Goal: Information Seeking & Learning: Learn about a topic

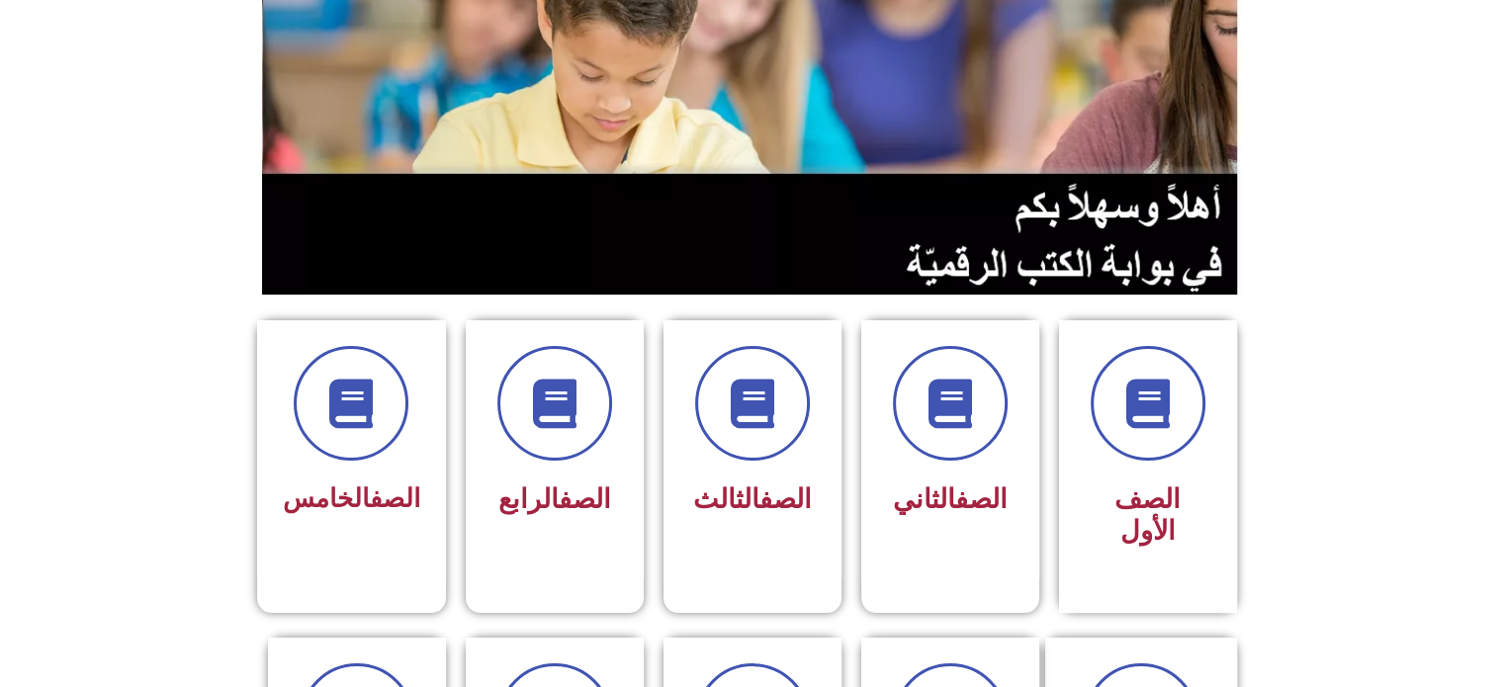
scroll to position [253, 0]
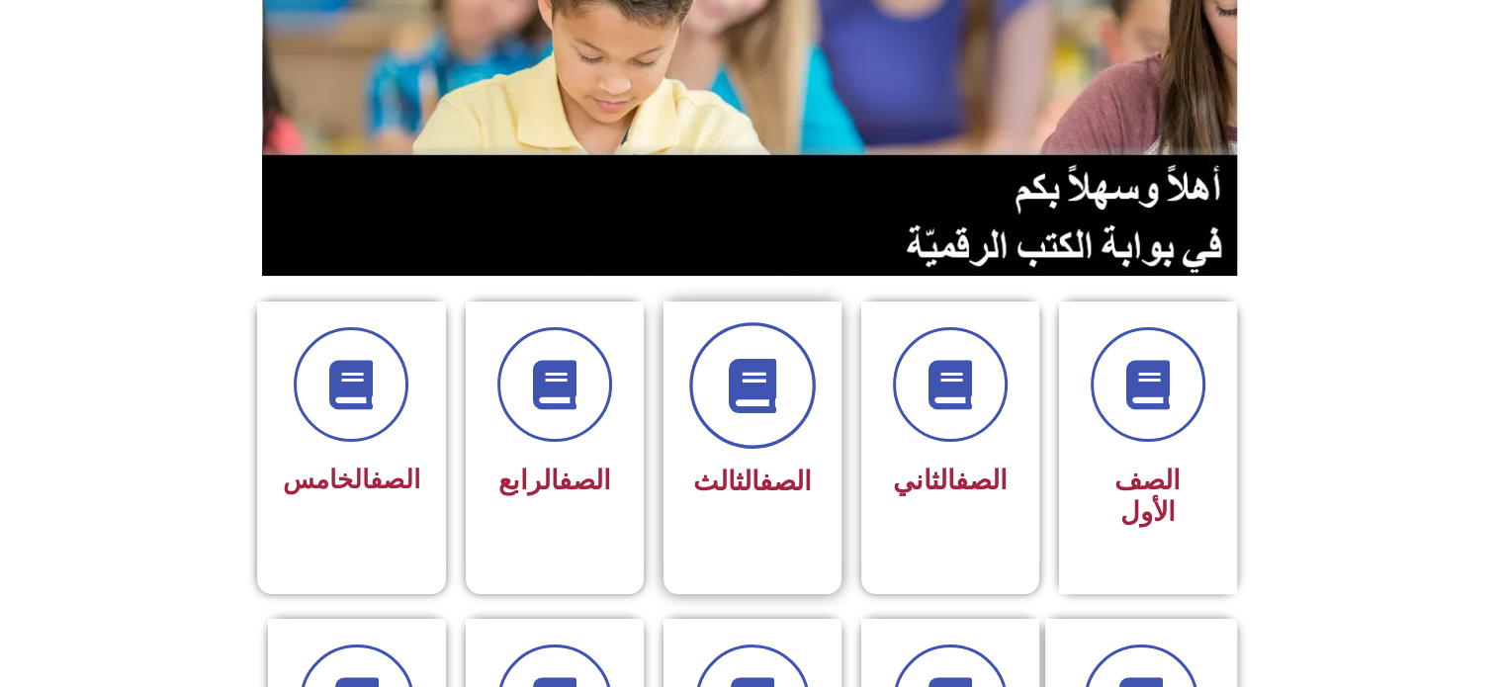
click at [762, 408] on icon at bounding box center [752, 386] width 54 height 54
click at [770, 378] on icon at bounding box center [752, 386] width 54 height 54
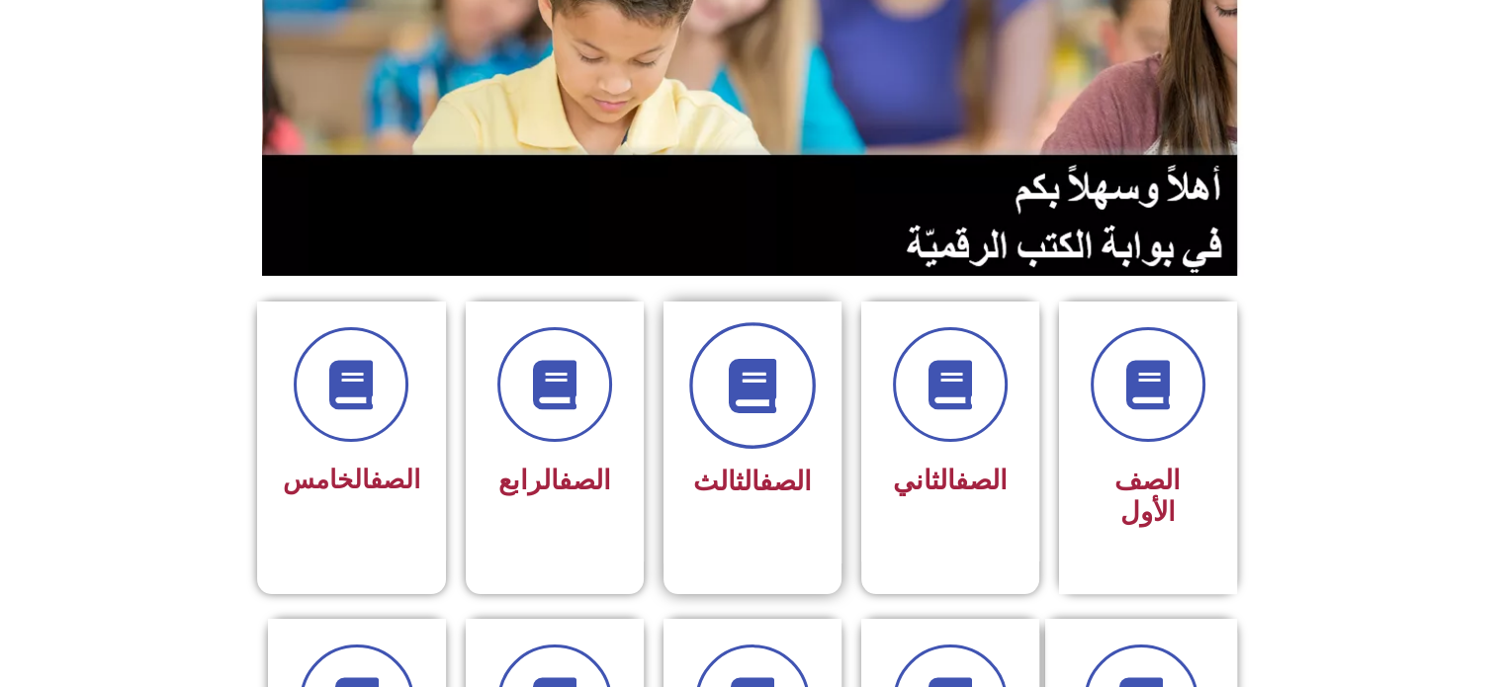
click at [770, 378] on icon at bounding box center [752, 386] width 54 height 54
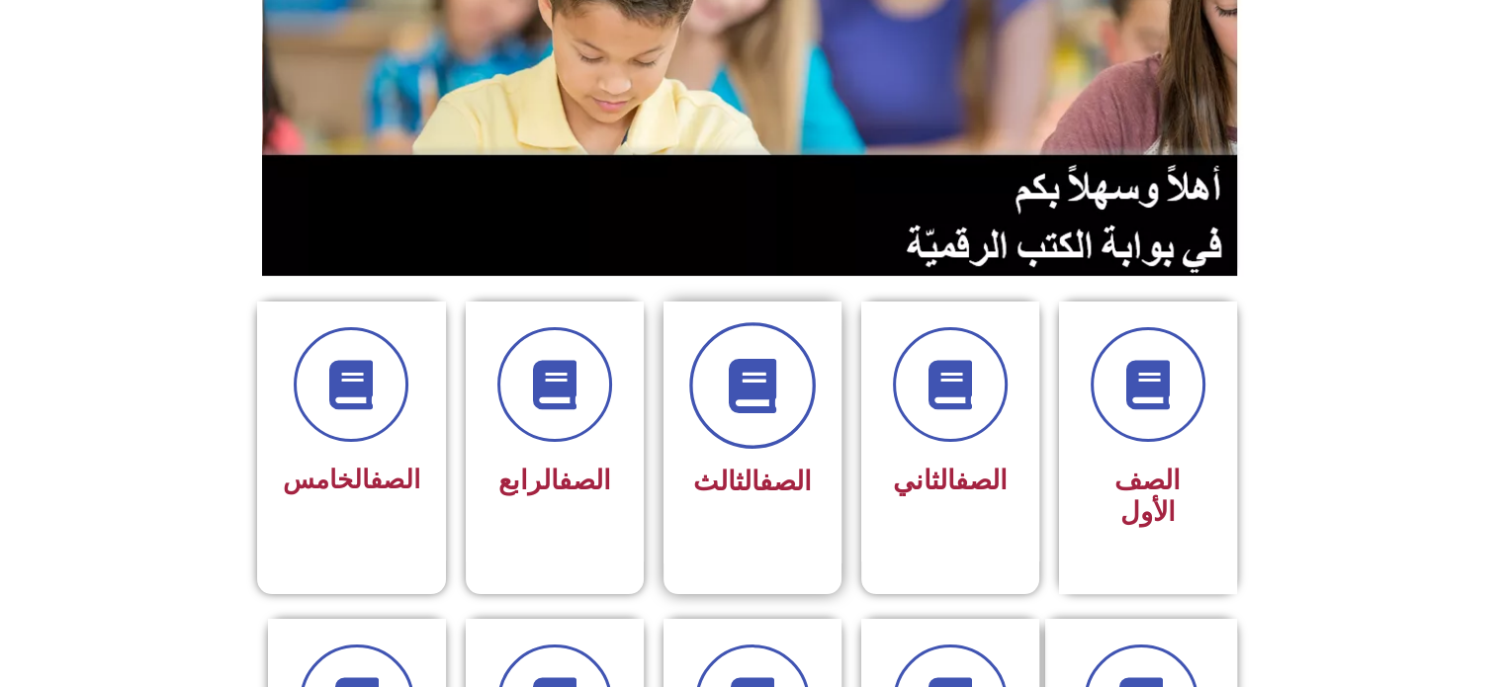
click at [770, 378] on icon at bounding box center [752, 386] width 54 height 54
click at [758, 387] on icon at bounding box center [752, 386] width 54 height 54
click at [766, 342] on span at bounding box center [752, 385] width 127 height 127
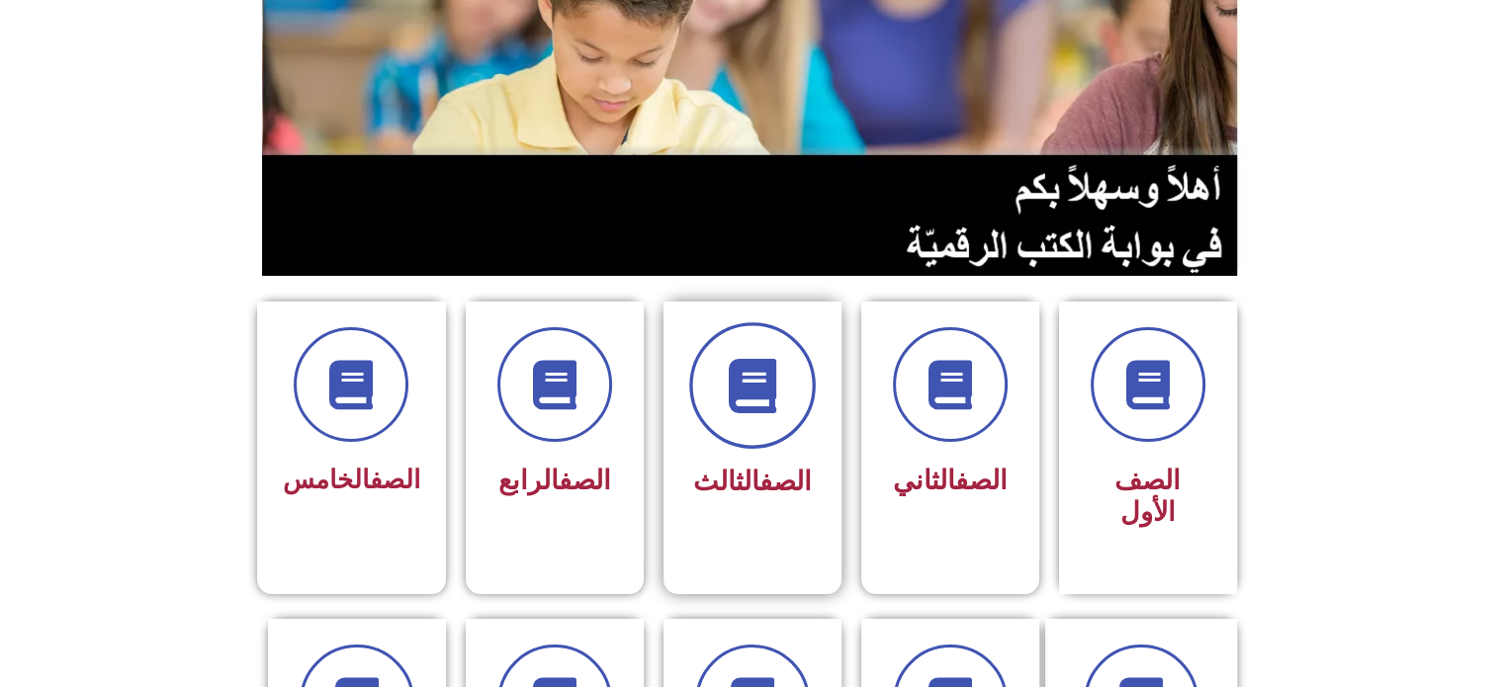
click at [766, 342] on span at bounding box center [752, 385] width 127 height 127
click at [782, 411] on span at bounding box center [752, 385] width 127 height 127
click at [748, 388] on icon at bounding box center [752, 386] width 54 height 54
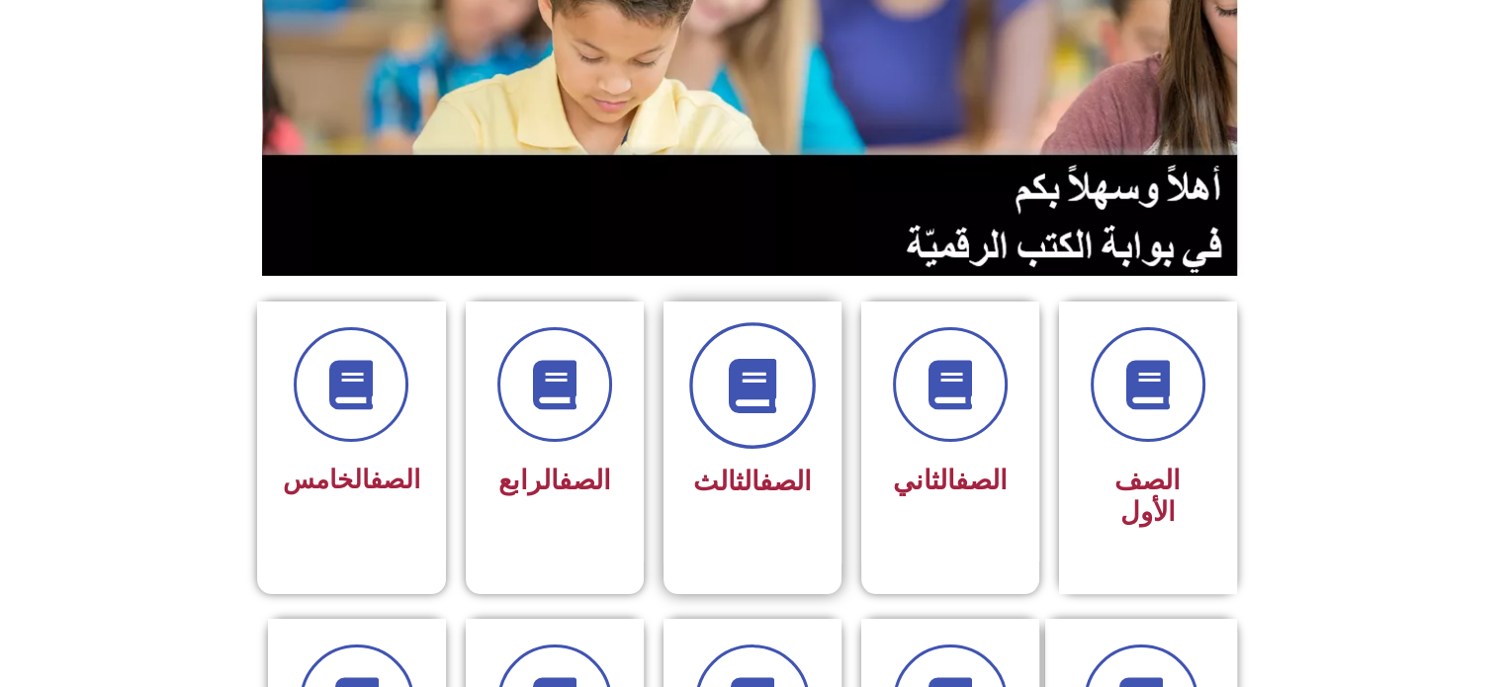
click at [748, 388] on icon at bounding box center [752, 386] width 54 height 54
click at [750, 383] on icon at bounding box center [752, 386] width 54 height 54
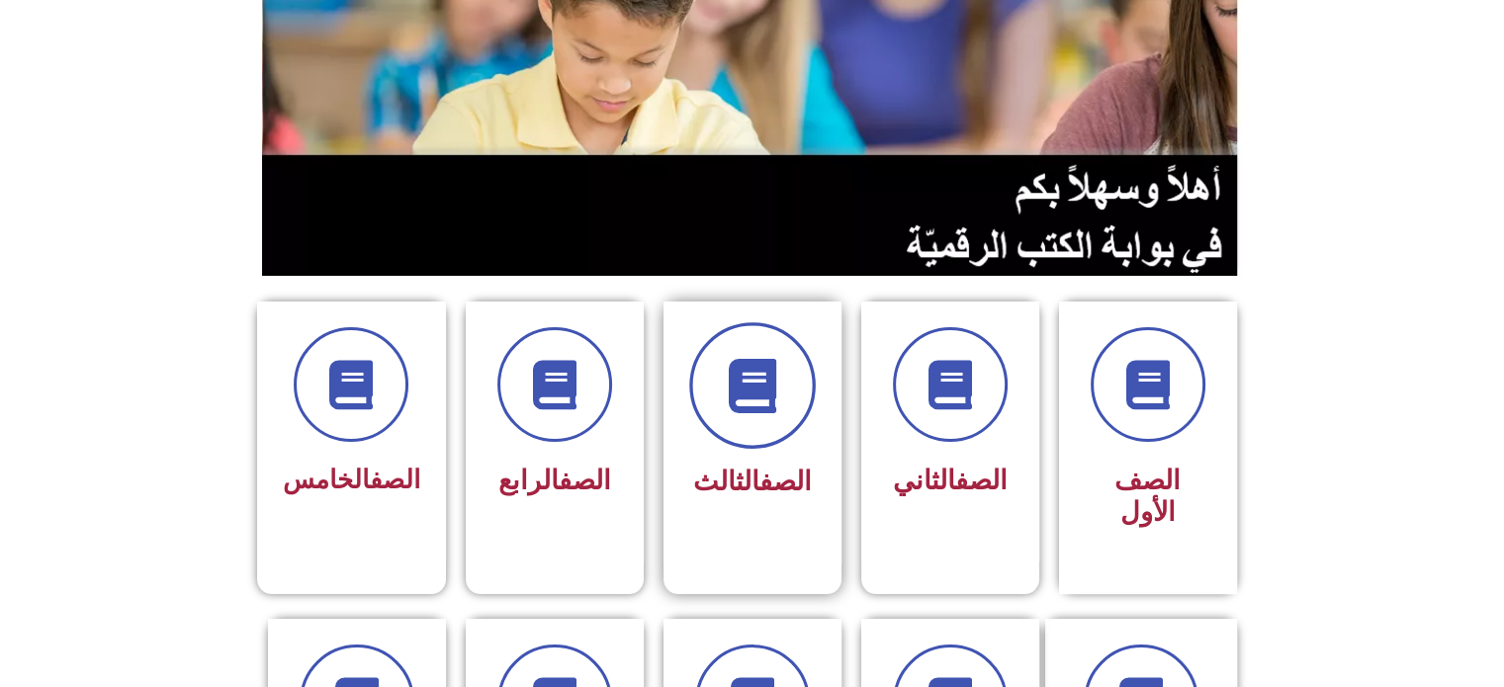
click at [804, 364] on span at bounding box center [752, 385] width 127 height 127
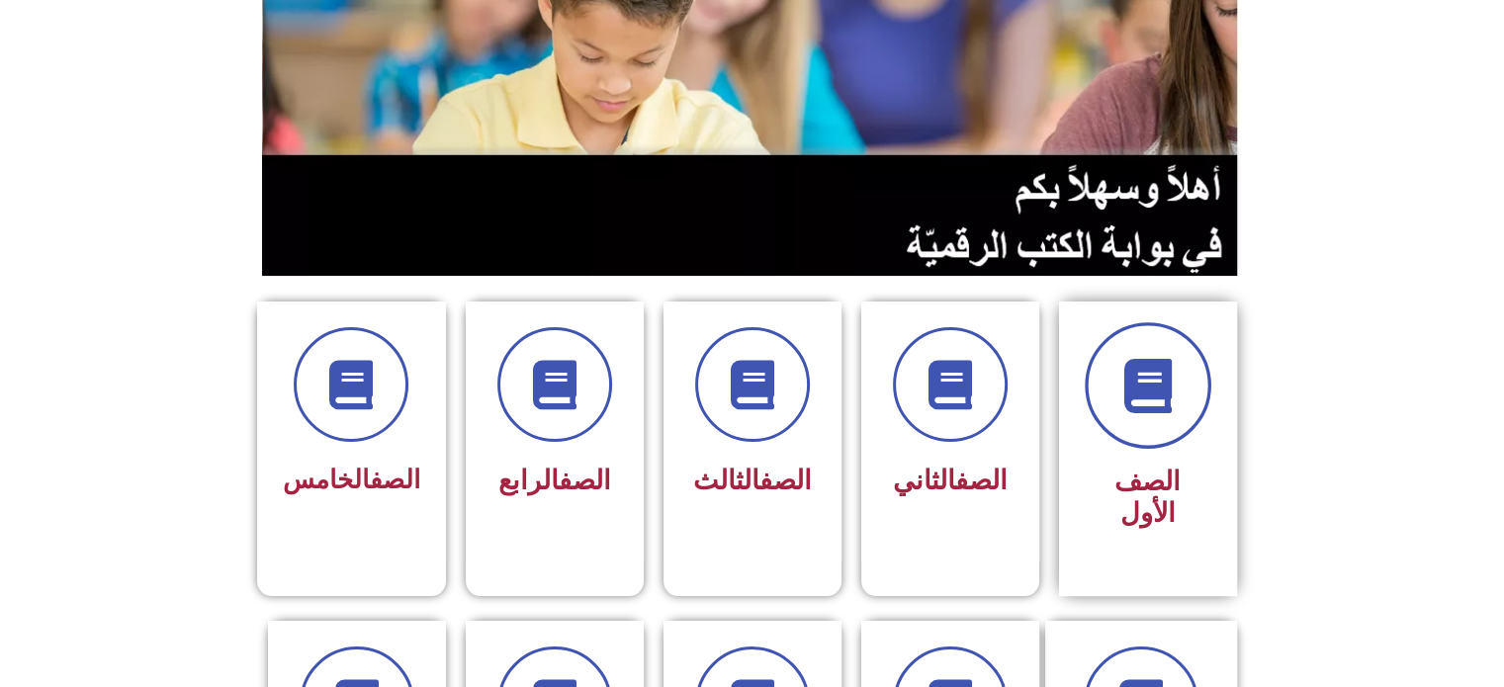
click at [1155, 406] on icon at bounding box center [1147, 386] width 54 height 54
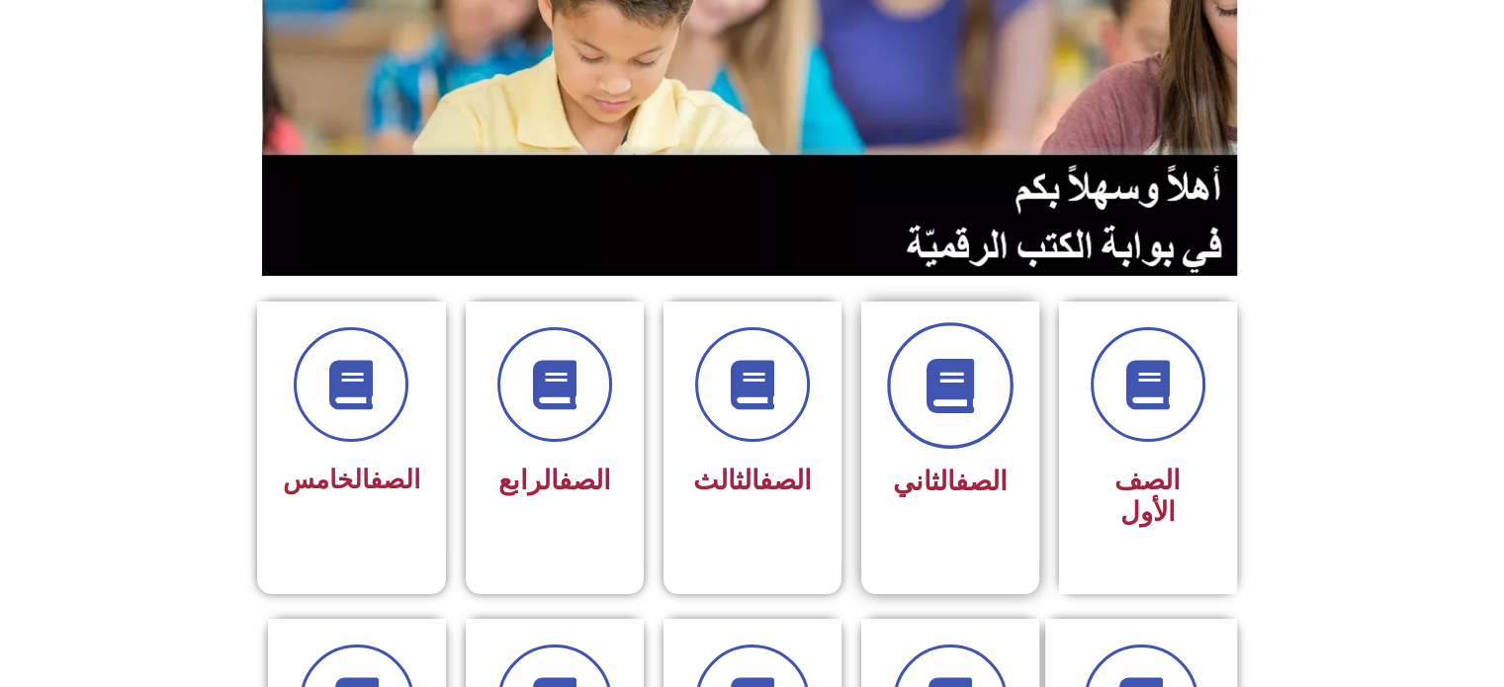
click at [932, 416] on span at bounding box center [950, 385] width 127 height 127
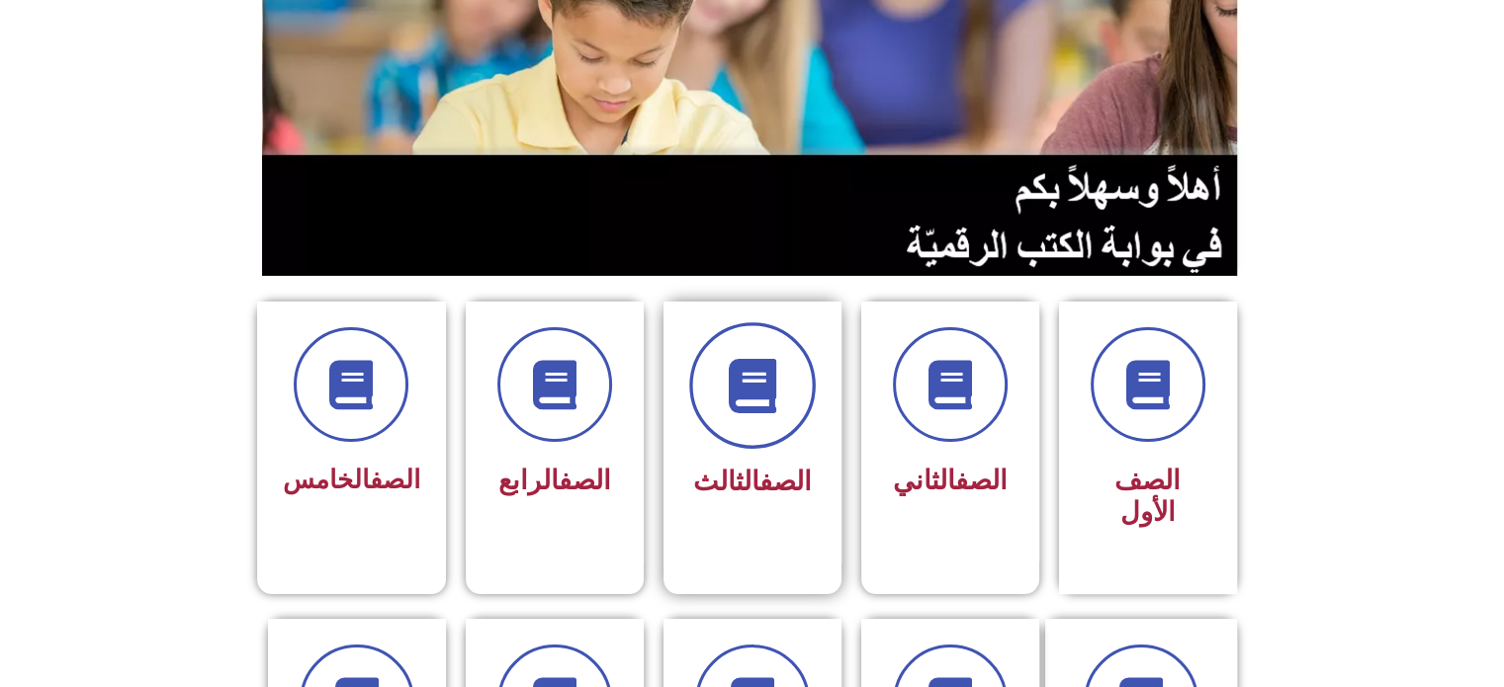
click at [761, 383] on icon at bounding box center [752, 386] width 54 height 54
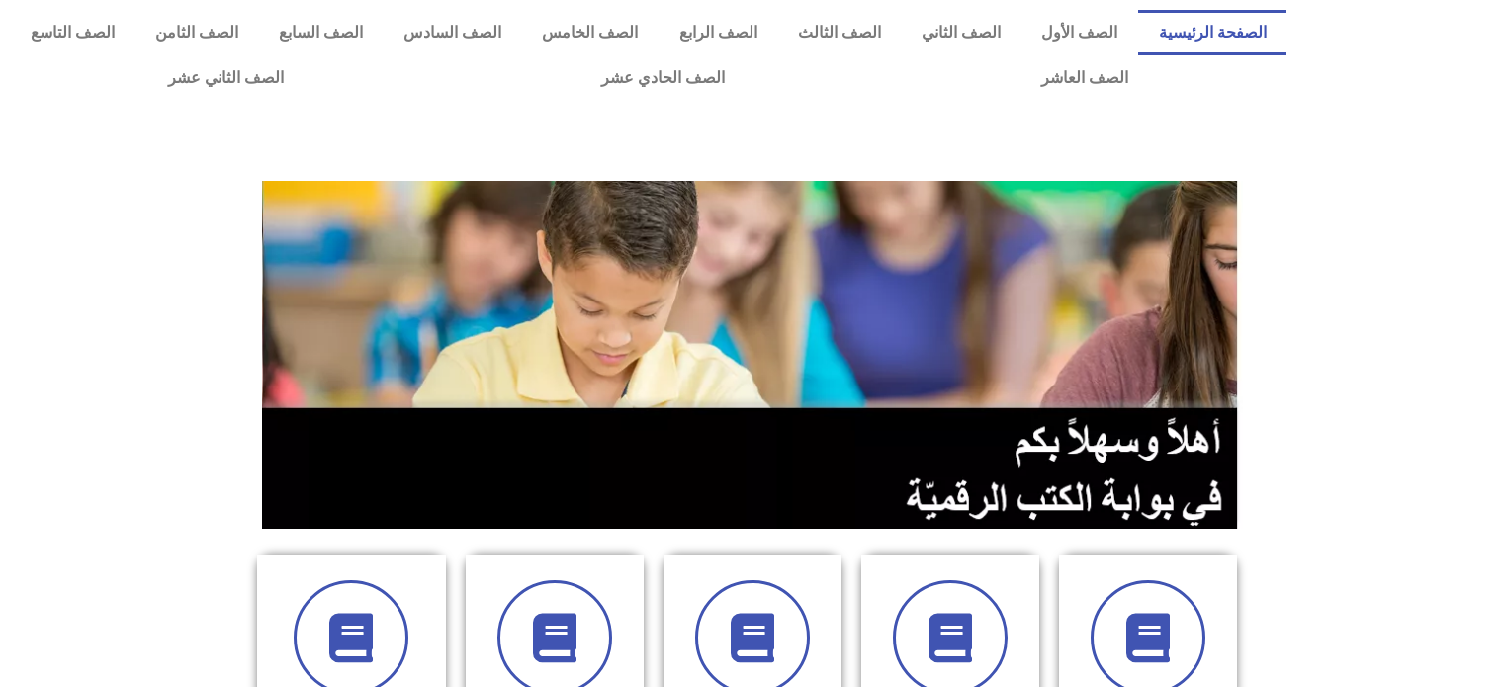
scroll to position [253, 0]
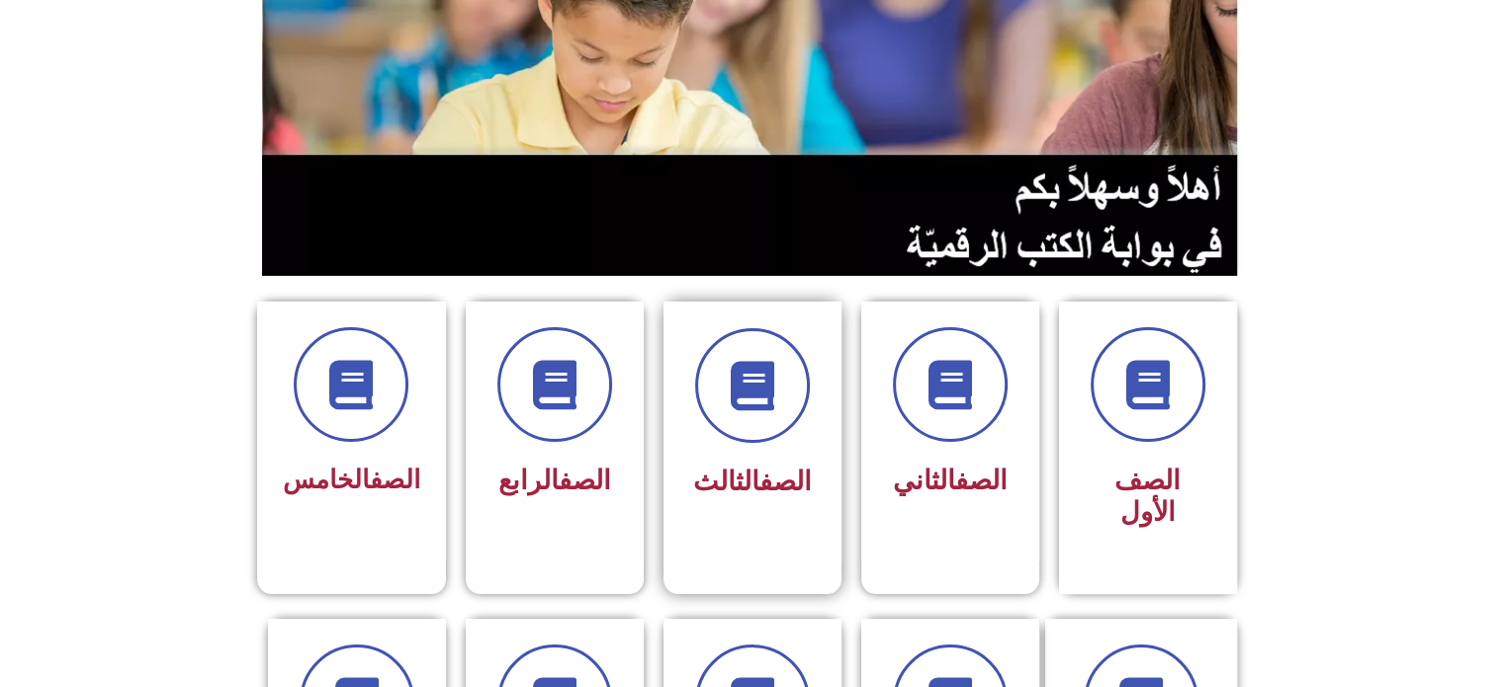
click at [791, 444] on div "الصف الثالث" at bounding box center [752, 417] width 125 height 179
click at [739, 378] on icon at bounding box center [752, 386] width 54 height 54
click at [757, 399] on icon at bounding box center [752, 386] width 54 height 54
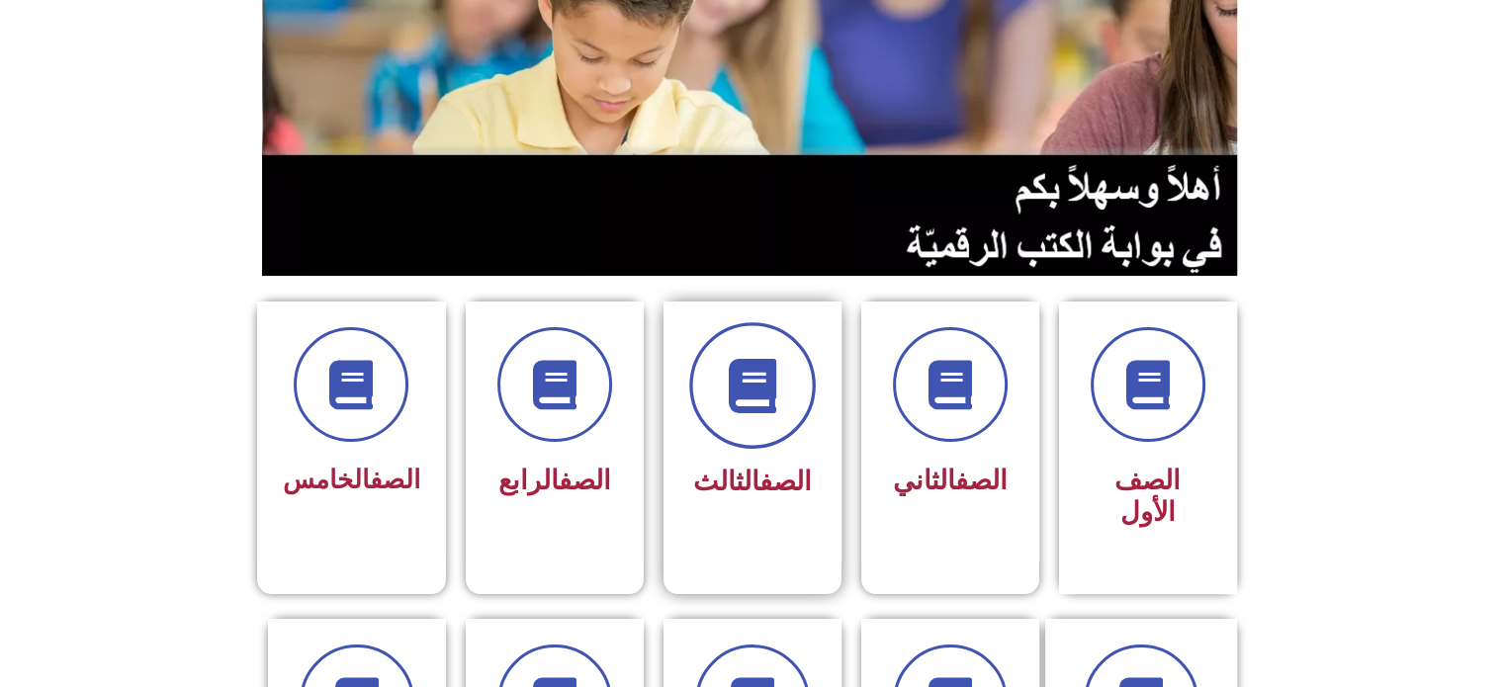
click at [743, 412] on span at bounding box center [752, 385] width 127 height 127
drag, startPoint x: 743, startPoint y: 412, endPoint x: 737, endPoint y: 393, distance: 20.6
click at [737, 393] on span at bounding box center [752, 385] width 127 height 127
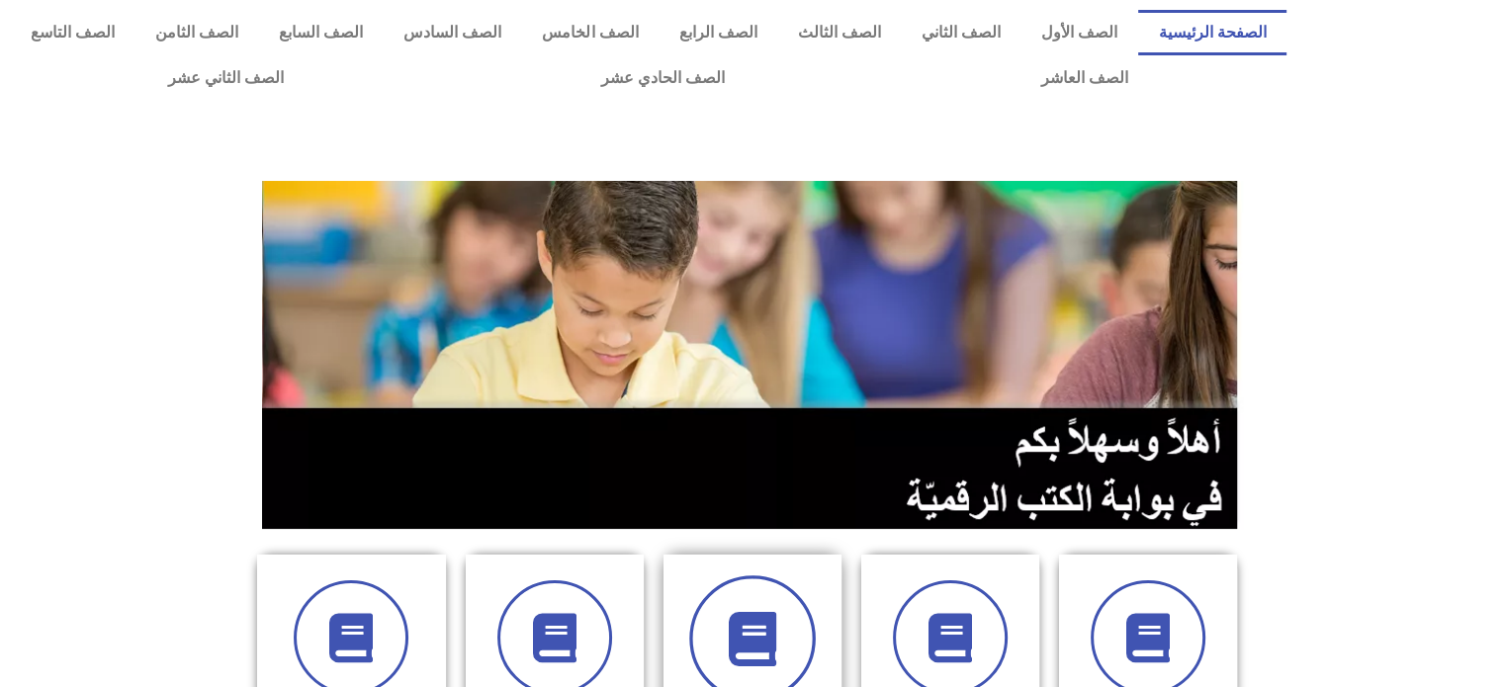
click at [789, 596] on span at bounding box center [752, 638] width 127 height 127
click at [757, 631] on icon at bounding box center [752, 639] width 54 height 54
click at [746, 631] on icon at bounding box center [752, 639] width 54 height 54
click at [742, 628] on icon at bounding box center [752, 639] width 54 height 54
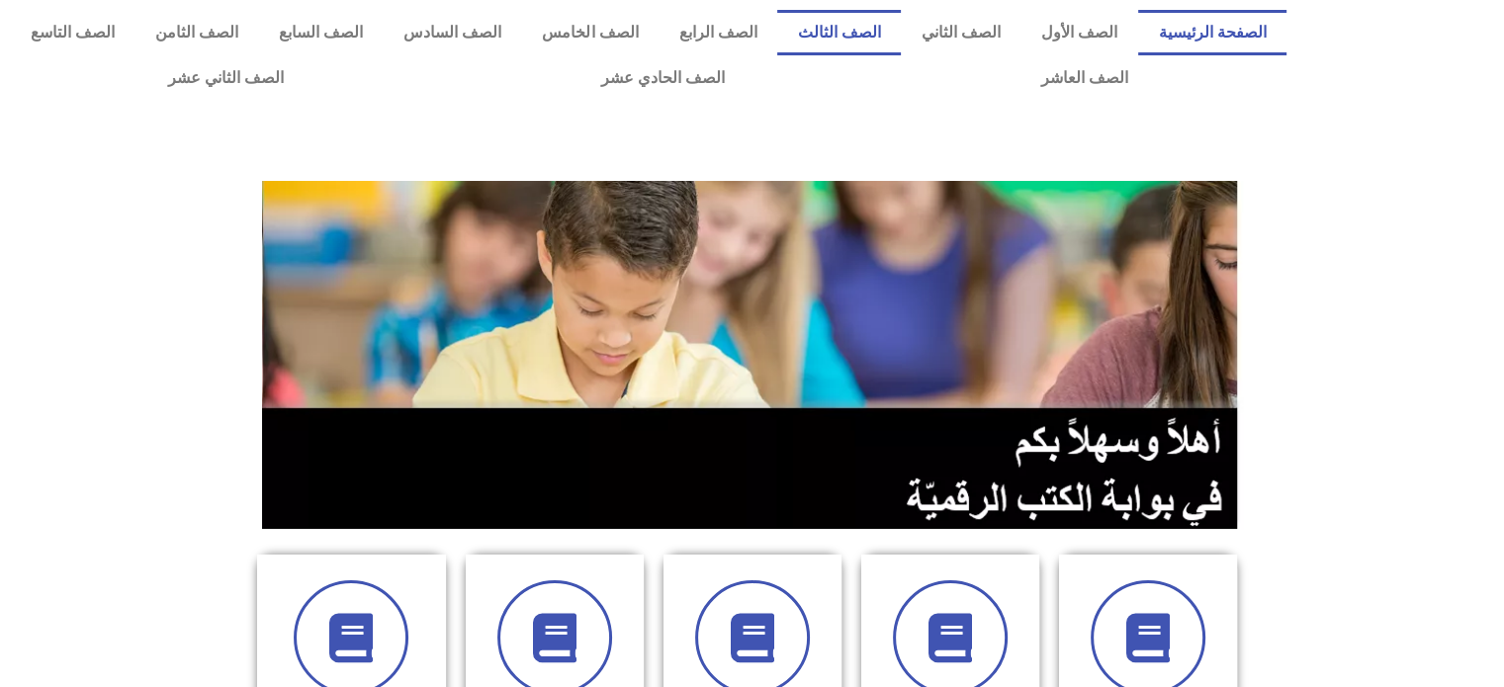
click at [894, 31] on link "الصف الثالث" at bounding box center [839, 32] width 124 height 45
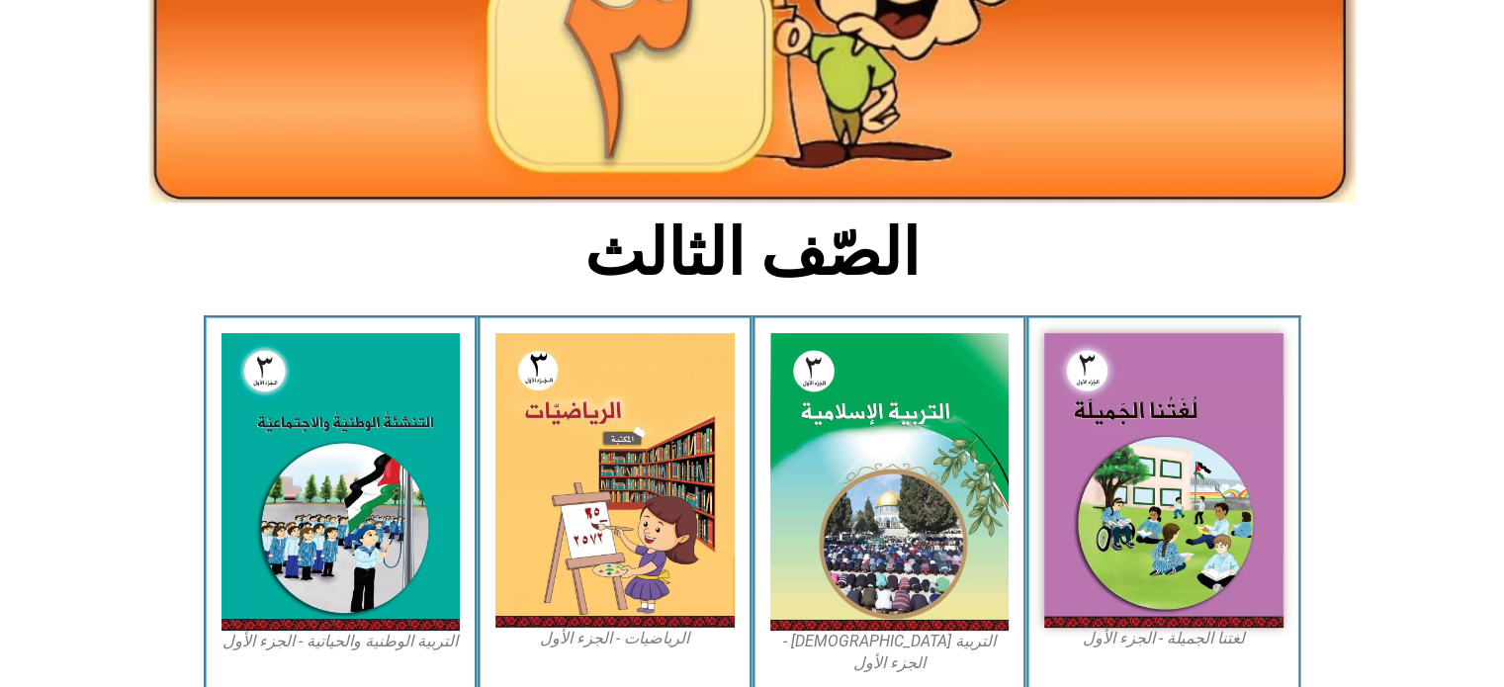
scroll to position [383, 0]
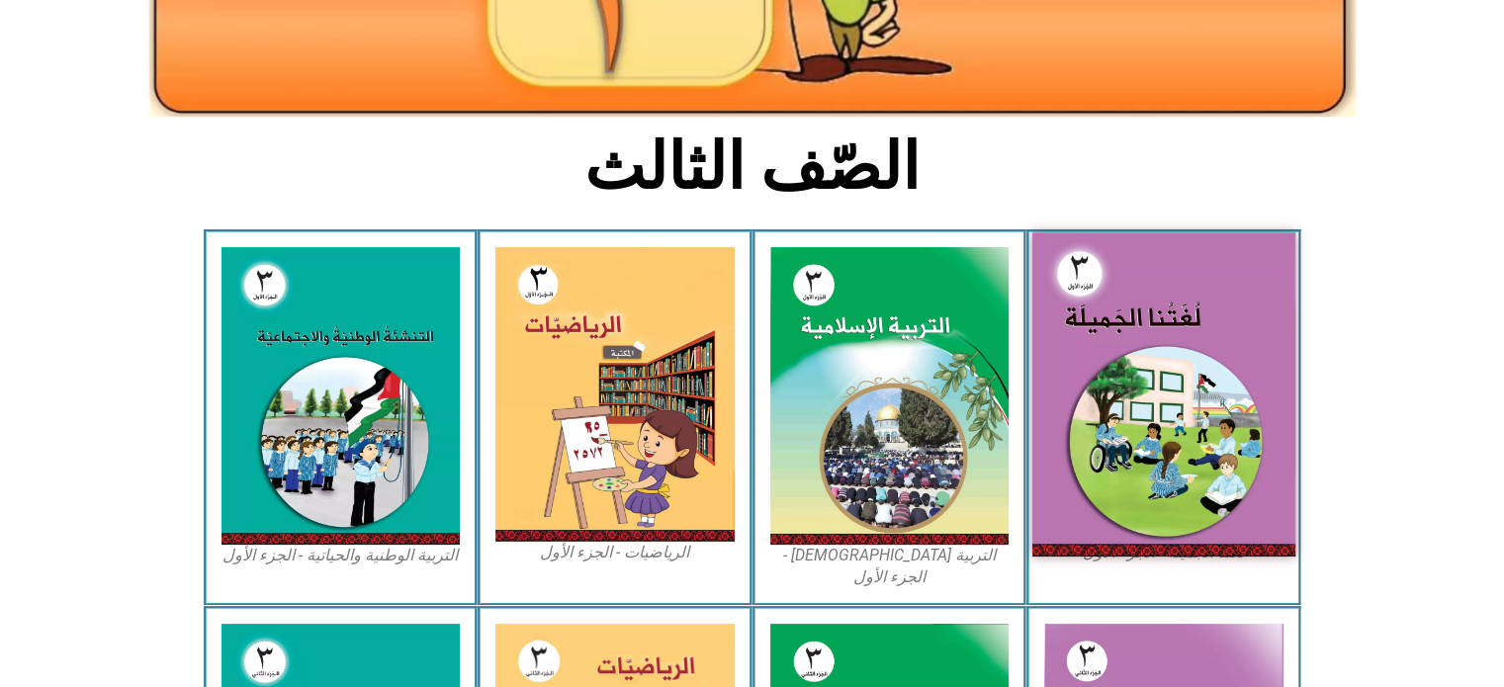
click at [1210, 306] on img at bounding box center [1163, 393] width 263 height 323
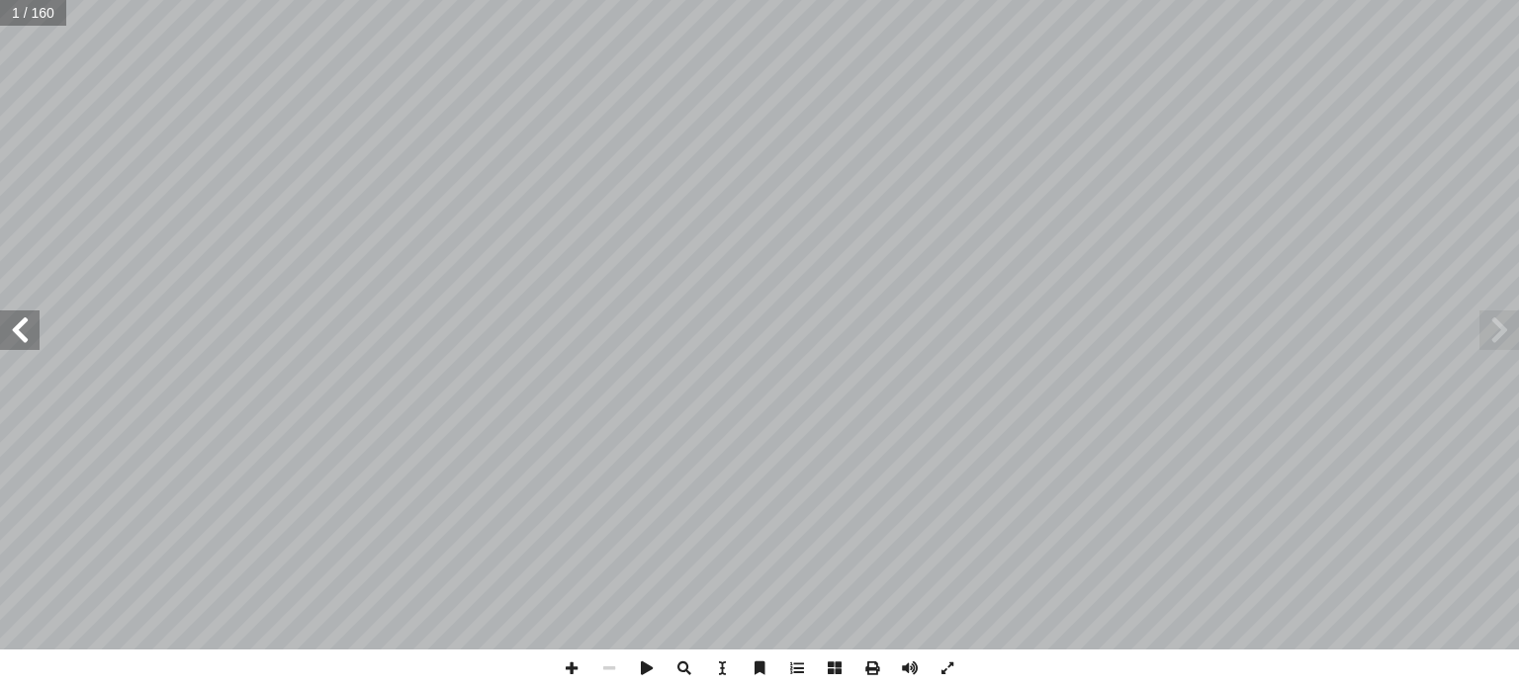
click at [25, 338] on span at bounding box center [20, 330] width 40 height 40
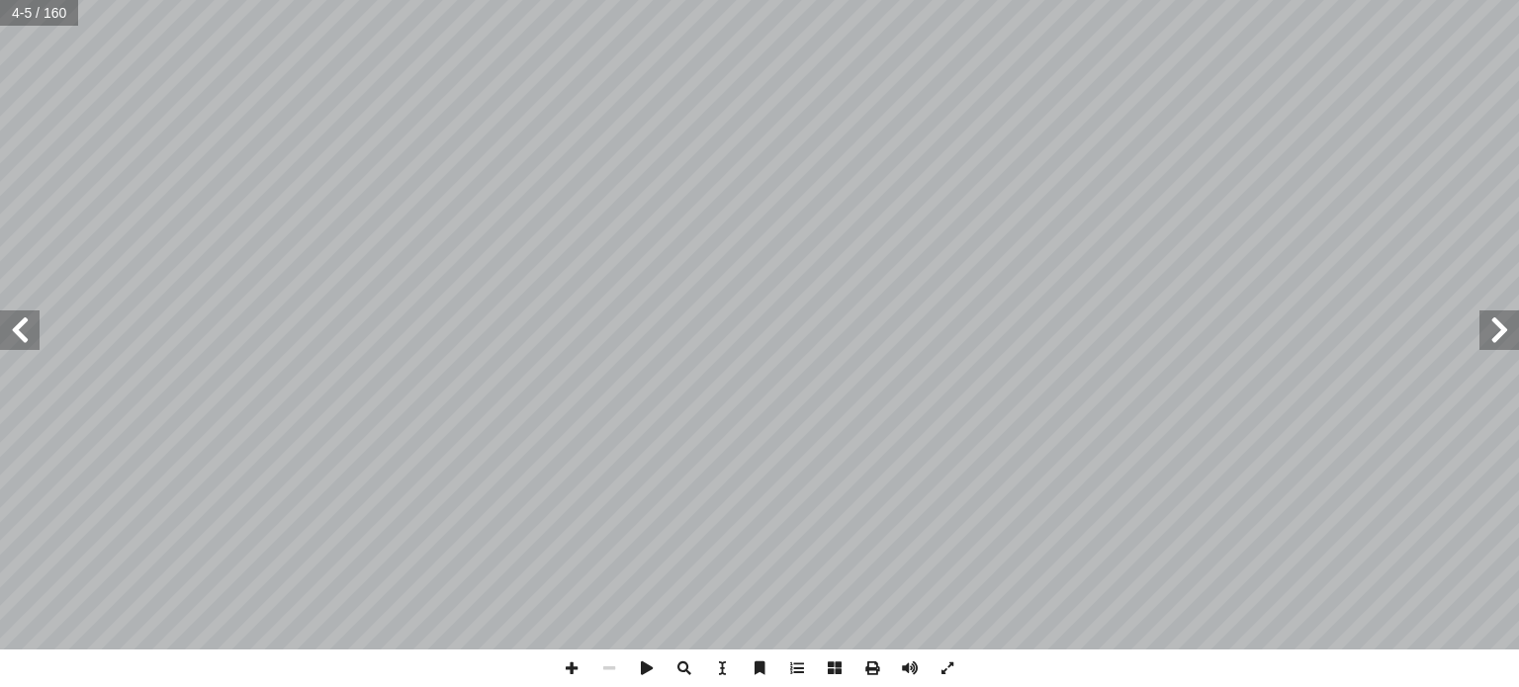
click at [25, 338] on span at bounding box center [20, 330] width 40 height 40
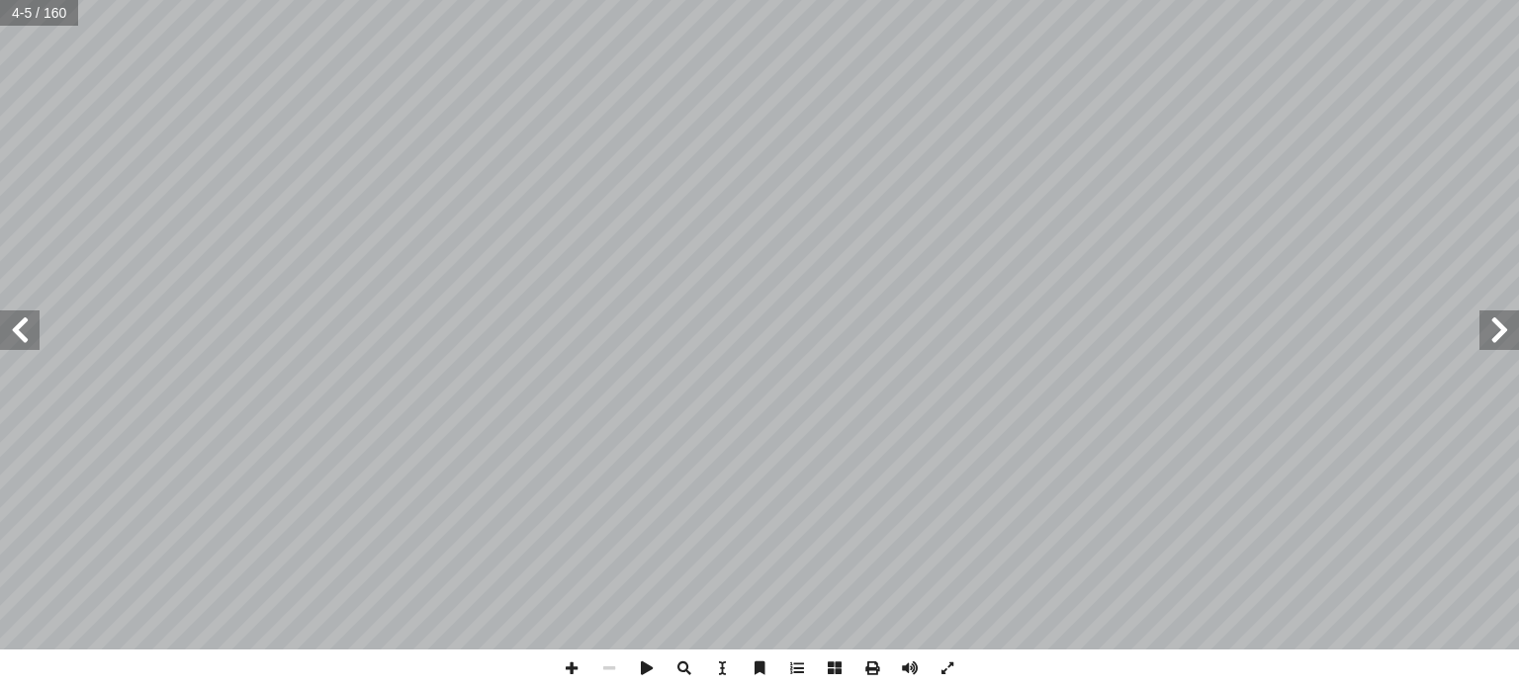
click at [25, 338] on span at bounding box center [20, 330] width 40 height 40
click at [19, 328] on span at bounding box center [20, 330] width 40 height 40
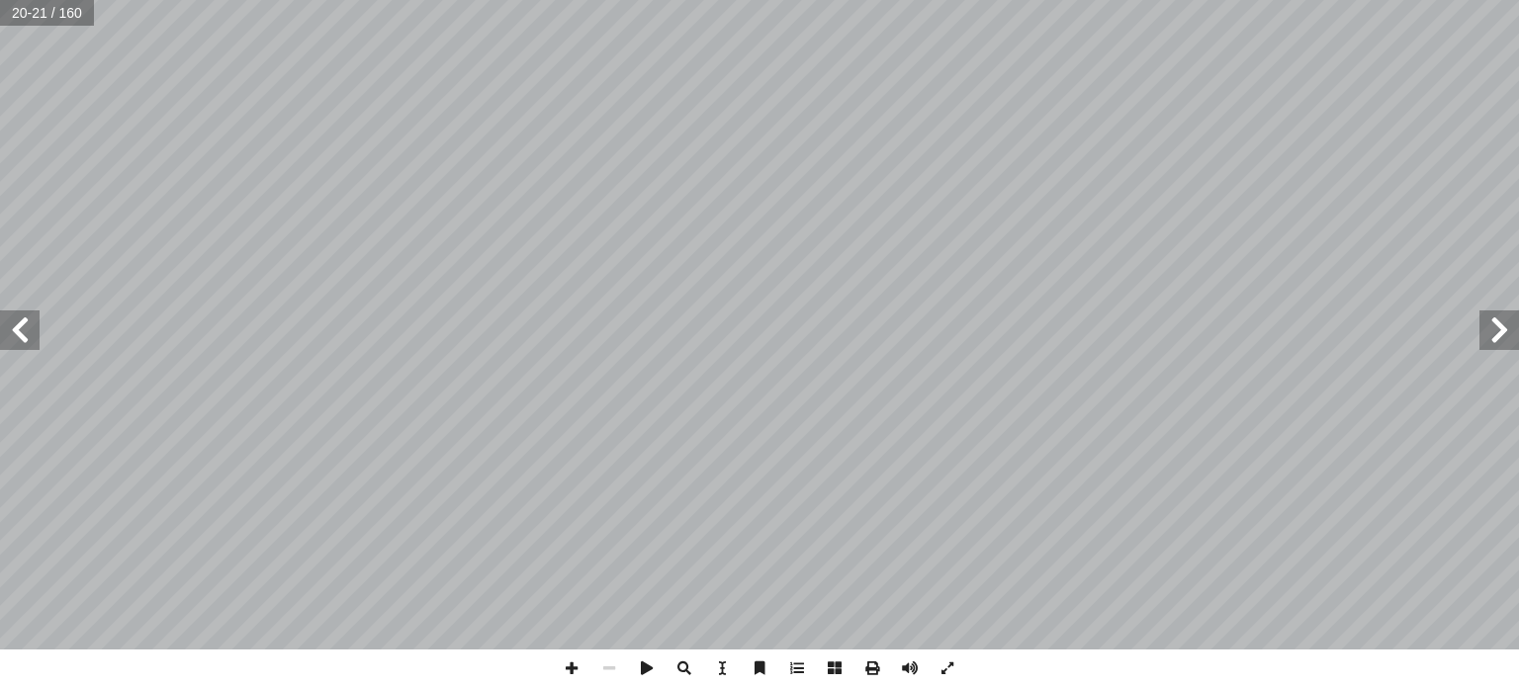
click at [19, 328] on span at bounding box center [20, 330] width 40 height 40
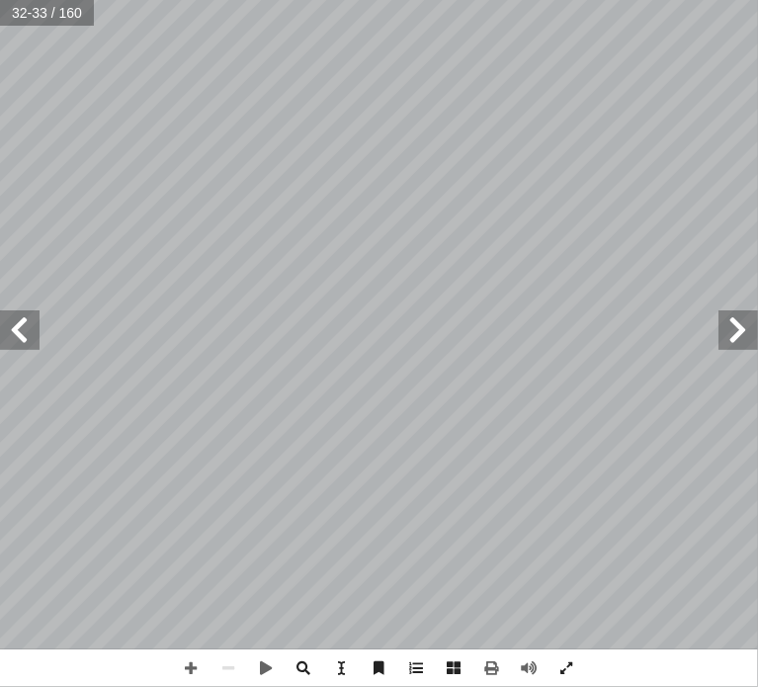
click at [0, 133] on html "الصفحة الرئيسية الصف الأول الصف الثاني الصف الثالث الصف الرابع الصف الخامس الصف…" at bounding box center [379, 66] width 758 height 133
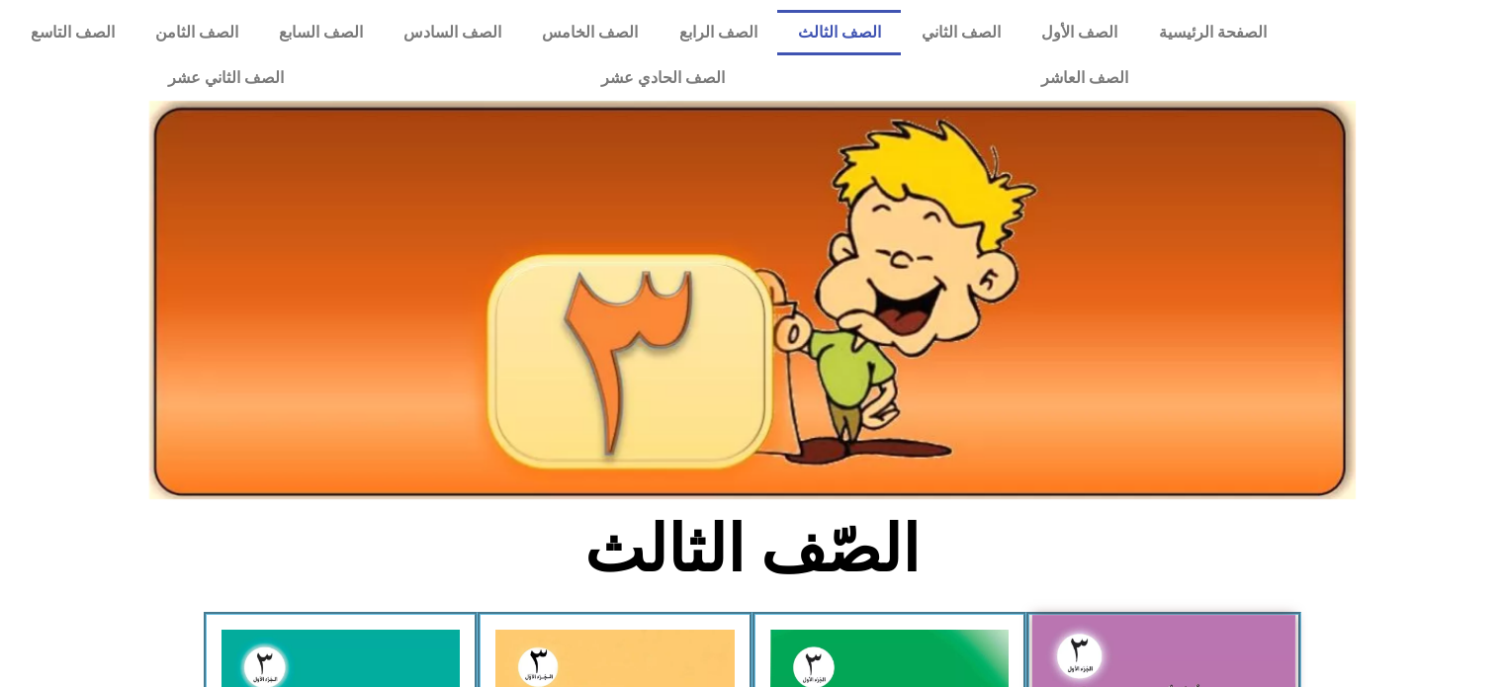
scroll to position [383, 0]
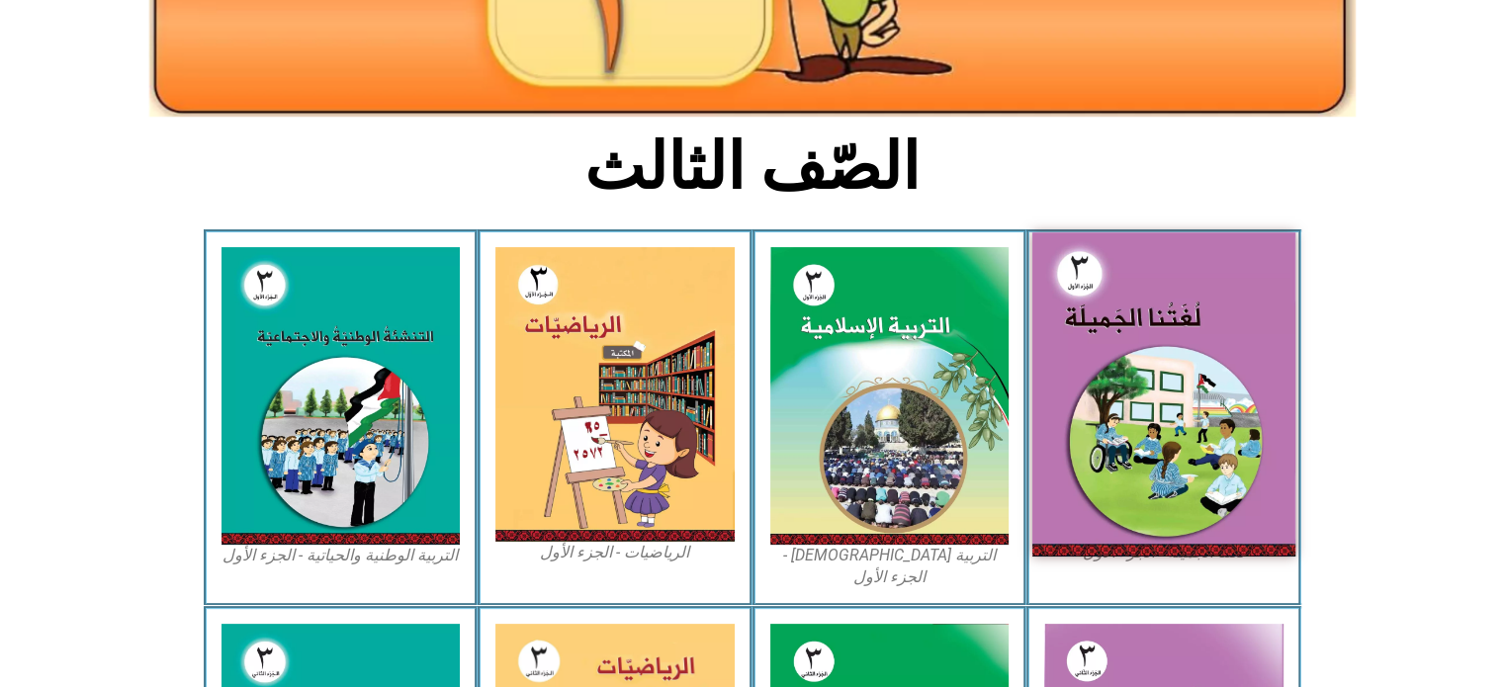
click at [1148, 407] on img at bounding box center [1163, 393] width 263 height 323
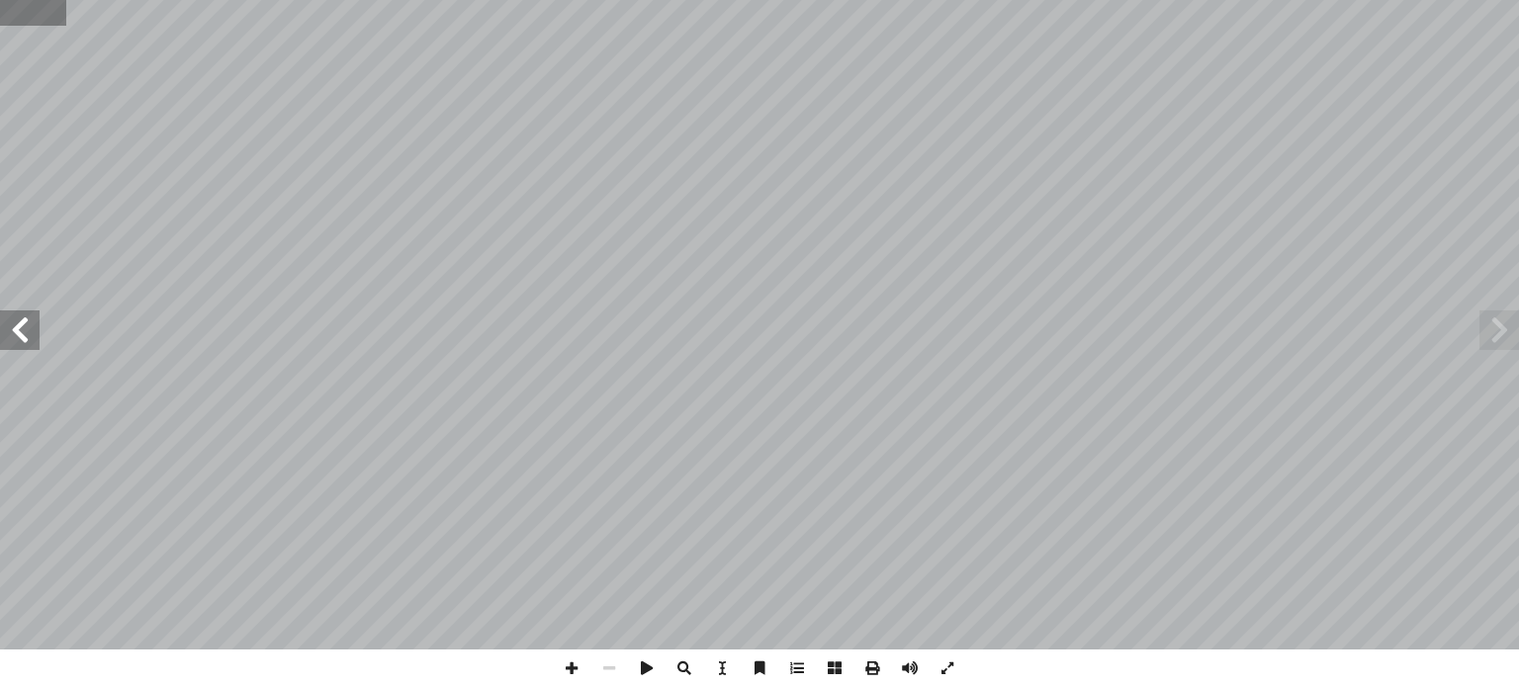
click at [15, 16] on input "text" at bounding box center [33, 13] width 66 height 26
type input "**"
click at [26, 338] on span at bounding box center [20, 330] width 40 height 40
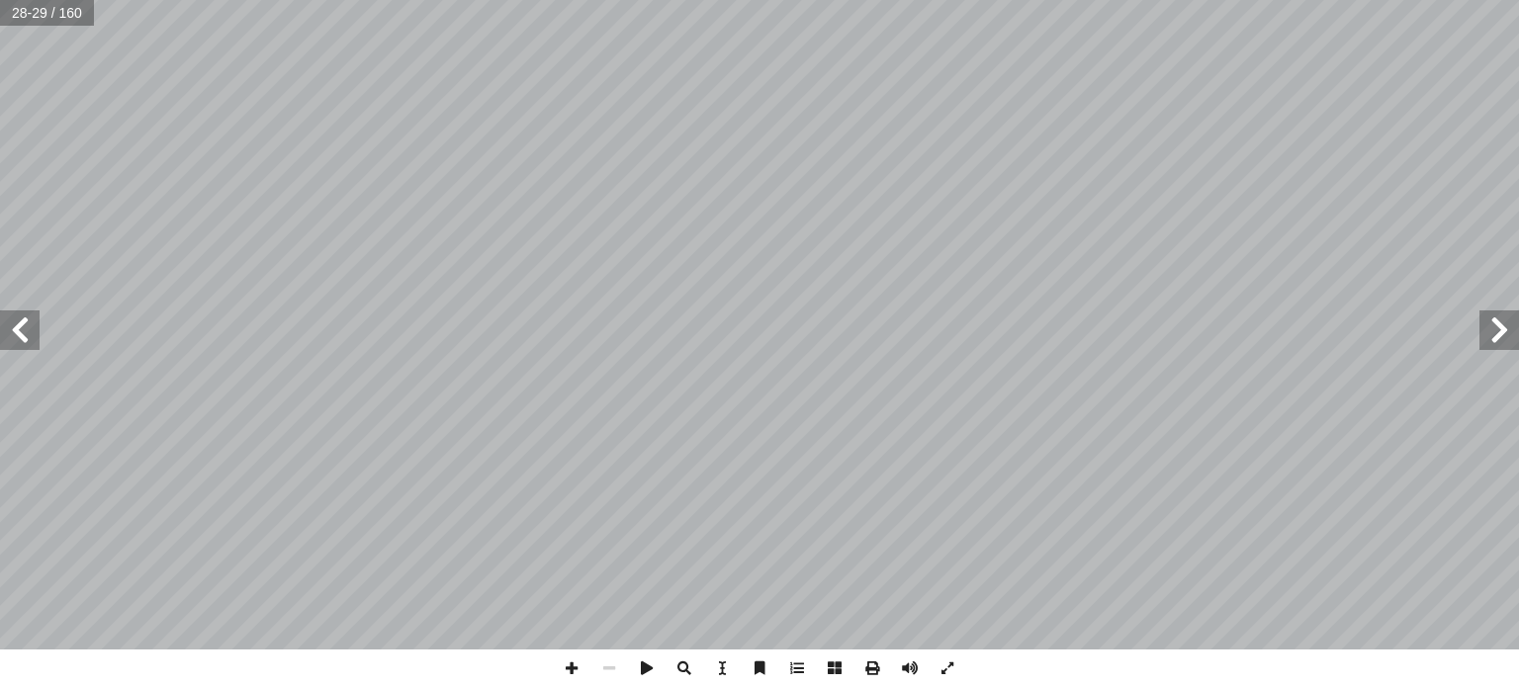
click at [26, 338] on span at bounding box center [20, 330] width 40 height 40
click at [1499, 337] on span at bounding box center [1499, 330] width 40 height 40
click at [9, 335] on span at bounding box center [20, 330] width 40 height 40
